Goal: Find specific page/section: Find specific page/section

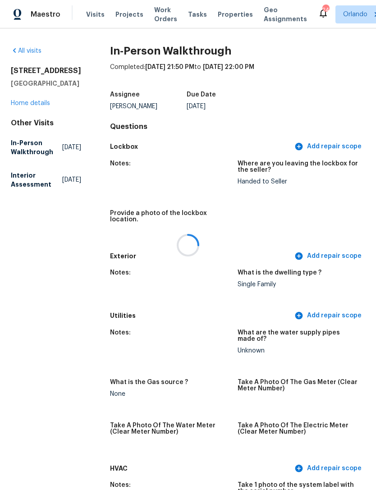
click at [228, 15] on div at bounding box center [188, 245] width 376 height 490
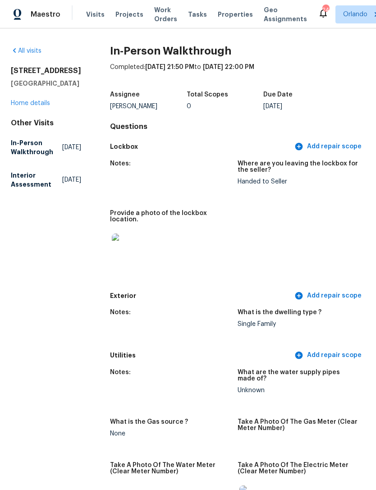
click at [226, 18] on span "Properties" at bounding box center [235, 14] width 35 height 9
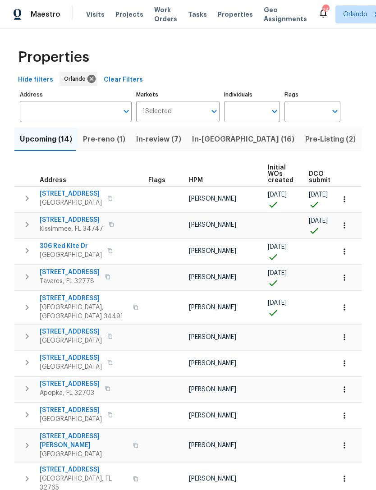
click at [255, 114] on input "Individuals" at bounding box center [245, 111] width 42 height 21
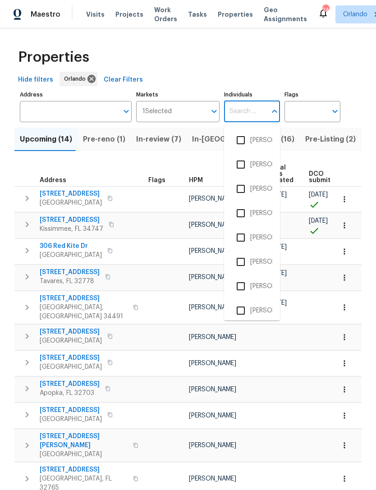
click at [78, 110] on input "Address" at bounding box center [69, 111] width 98 height 21
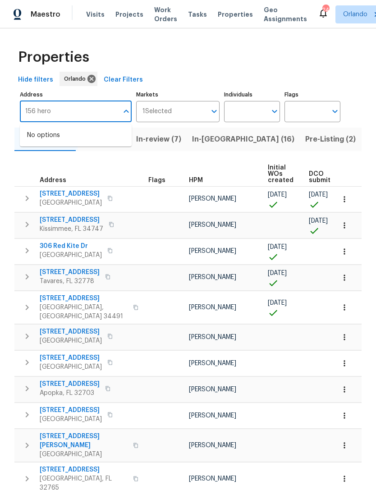
type input "156 heron"
click at [102, 140] on li "[STREET_ADDRESS]" at bounding box center [76, 135] width 112 height 15
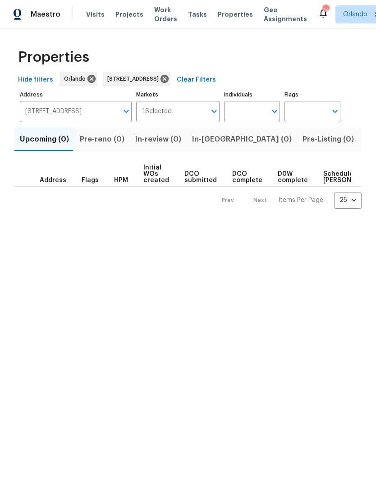
click at [365, 144] on span "Listed (1)" at bounding box center [381, 139] width 32 height 13
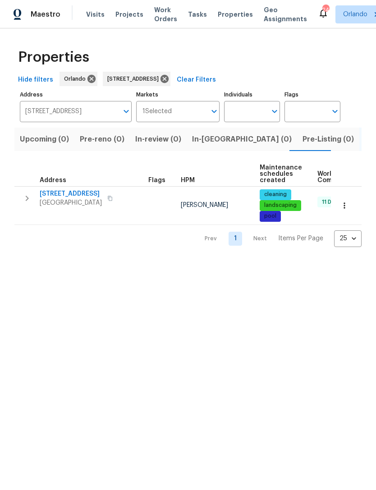
click at [50, 194] on span "[STREET_ADDRESS]" at bounding box center [71, 193] width 62 height 9
